Goal: Transaction & Acquisition: Obtain resource

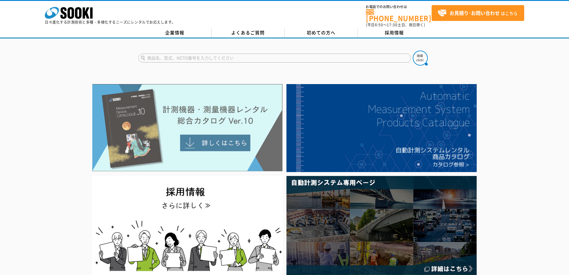
click at [166, 103] on img at bounding box center [187, 127] width 190 height 87
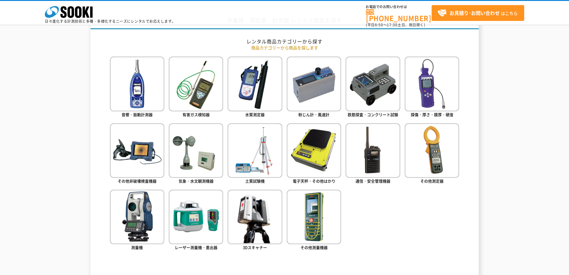
scroll to position [269, 0]
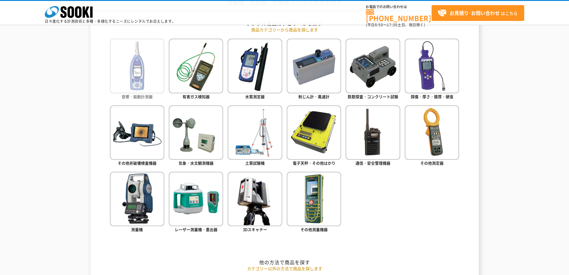
click at [141, 70] on img at bounding box center [137, 66] width 54 height 54
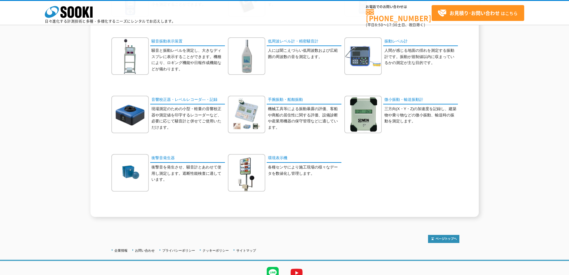
scroll to position [148, 0]
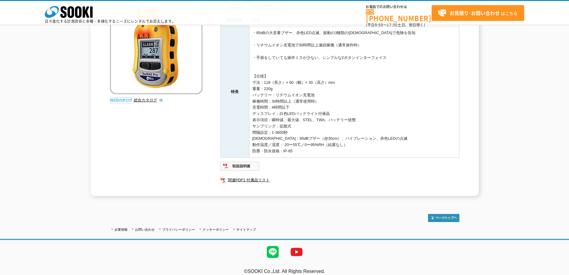
scroll to position [88, 0]
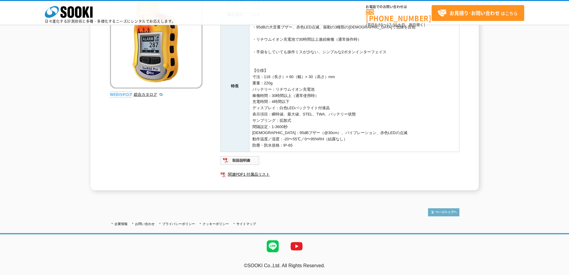
click at [446, 215] on img at bounding box center [443, 212] width 31 height 8
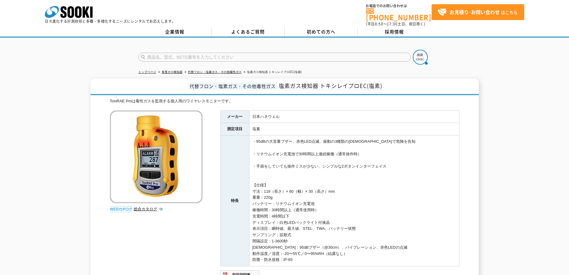
scroll to position [1, 0]
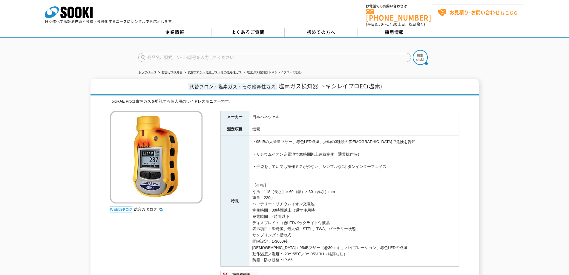
click at [496, 17] on link "お見積り･お問い合わせ はこちら" at bounding box center [478, 12] width 93 height 16
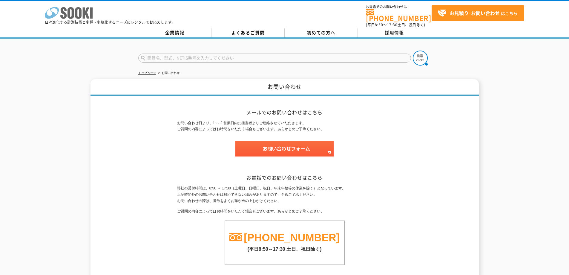
click at [74, 18] on icon "株式会社 ソーキ" at bounding box center [69, 13] width 48 height 12
click at [172, 29] on link "企業情報" at bounding box center [174, 32] width 73 height 9
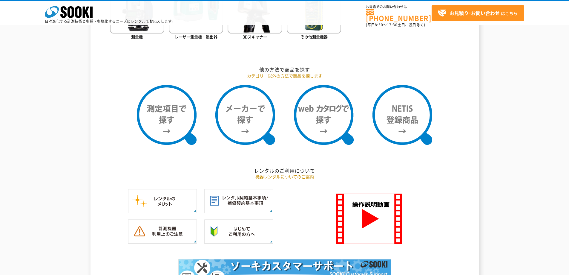
scroll to position [478, 0]
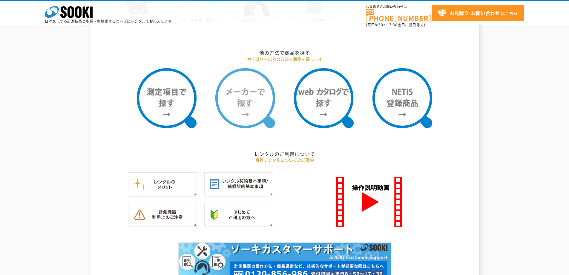
click at [251, 107] on img at bounding box center [245, 98] width 60 height 60
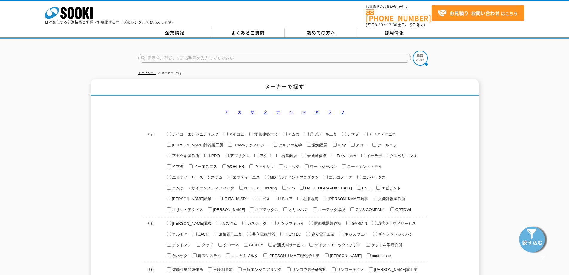
click at [226, 110] on link "ア" at bounding box center [227, 112] width 4 height 4
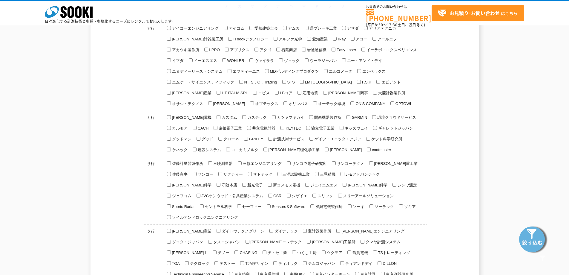
scroll to position [79, 0]
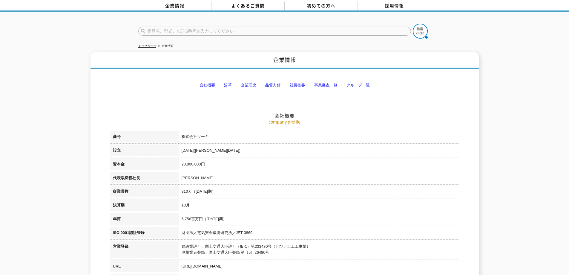
scroll to position [7, 0]
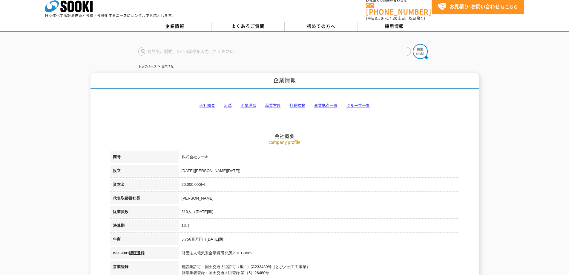
click at [336, 103] on link "事業拠点一覧" at bounding box center [325, 105] width 23 height 4
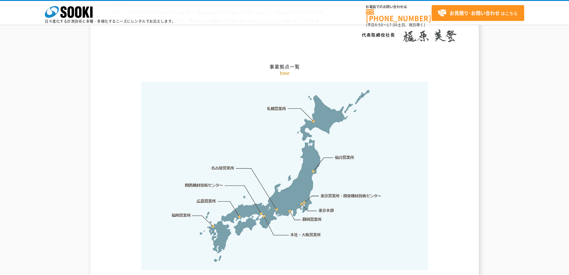
scroll to position [1200, 0]
